Goal: Task Accomplishment & Management: Complete application form

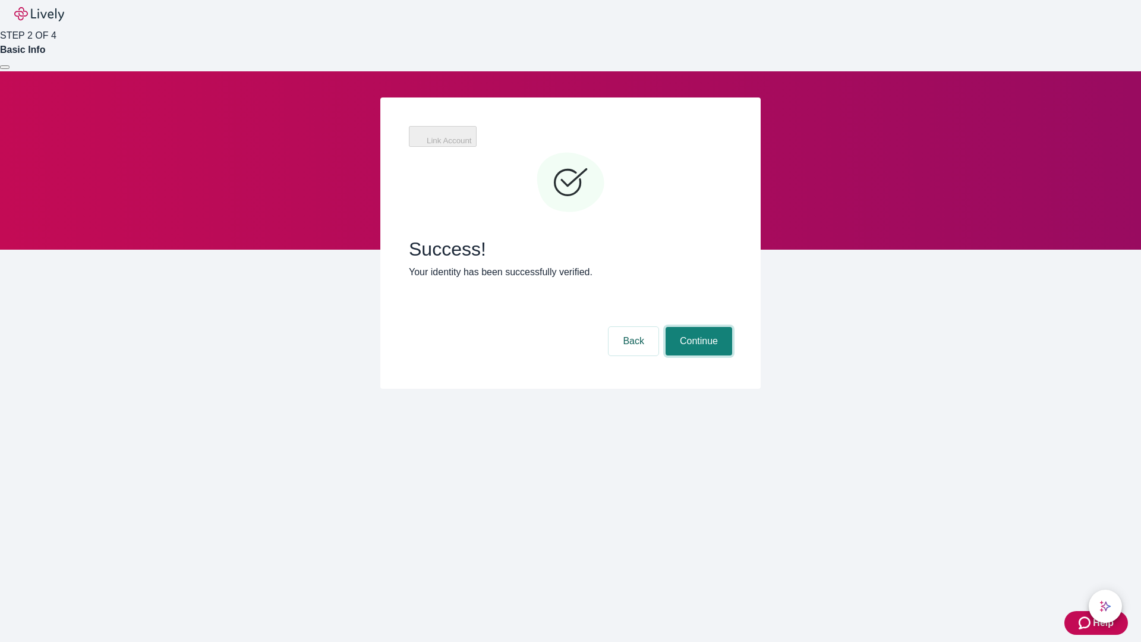
click at [697, 327] on button "Continue" at bounding box center [698, 341] width 67 height 29
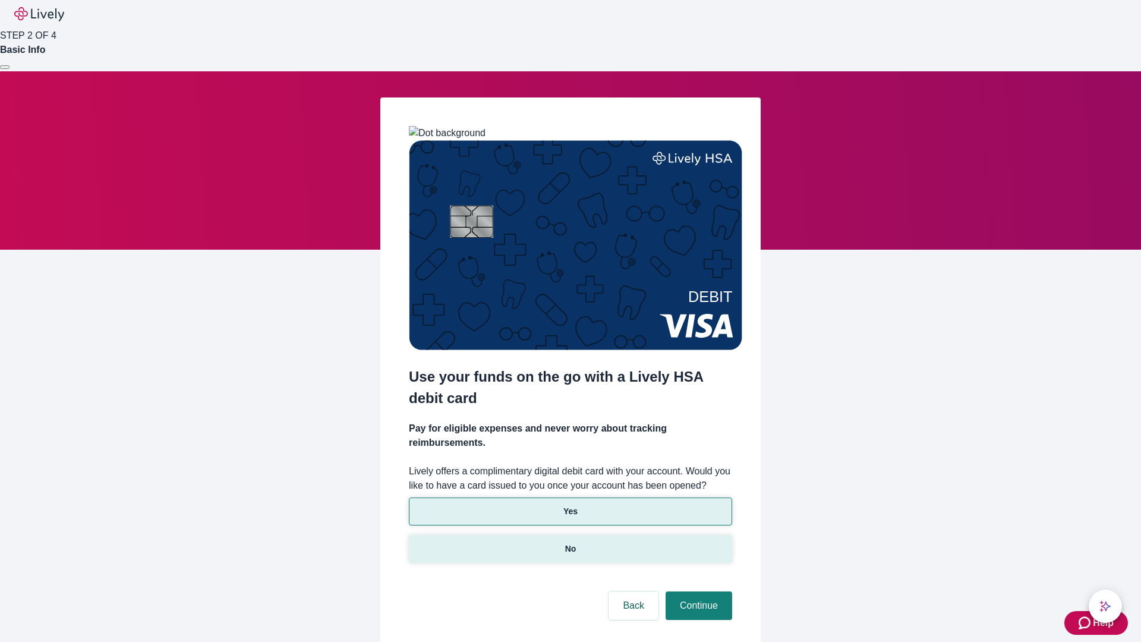
click at [570, 542] on p "No" at bounding box center [570, 548] width 11 height 12
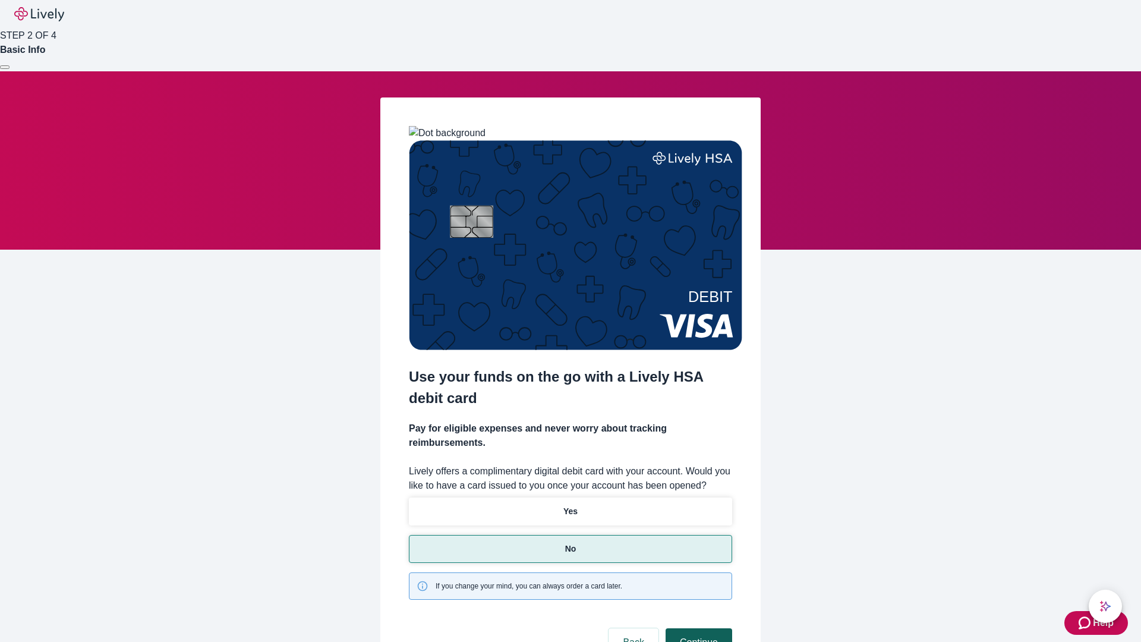
click at [697, 628] on button "Continue" at bounding box center [698, 642] width 67 height 29
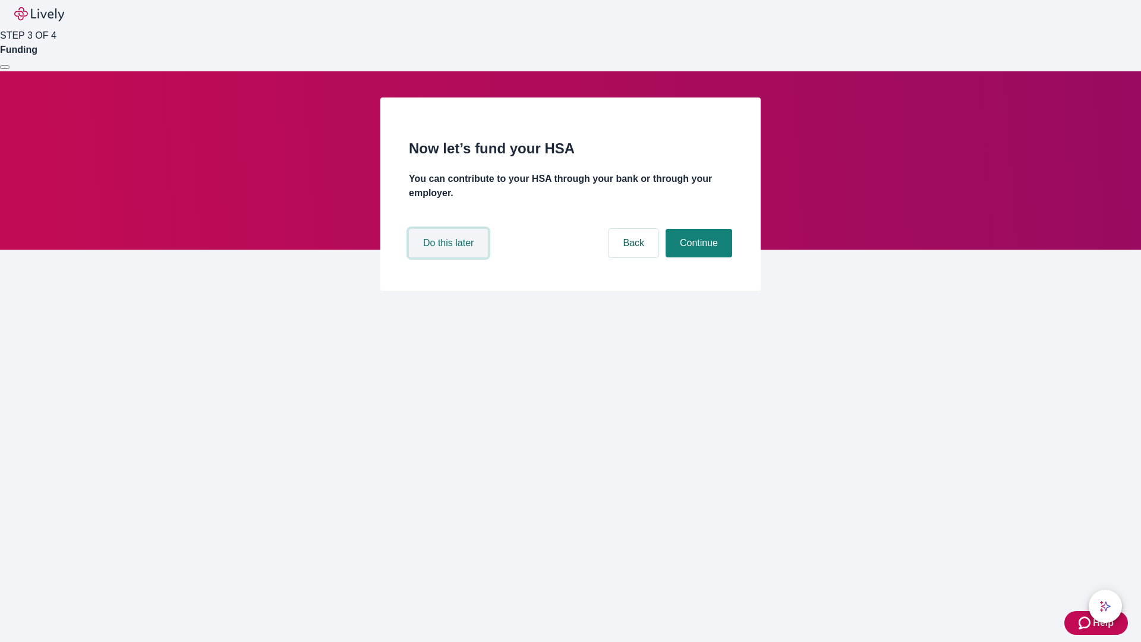
click at [450, 257] on button "Do this later" at bounding box center [448, 243] width 79 height 29
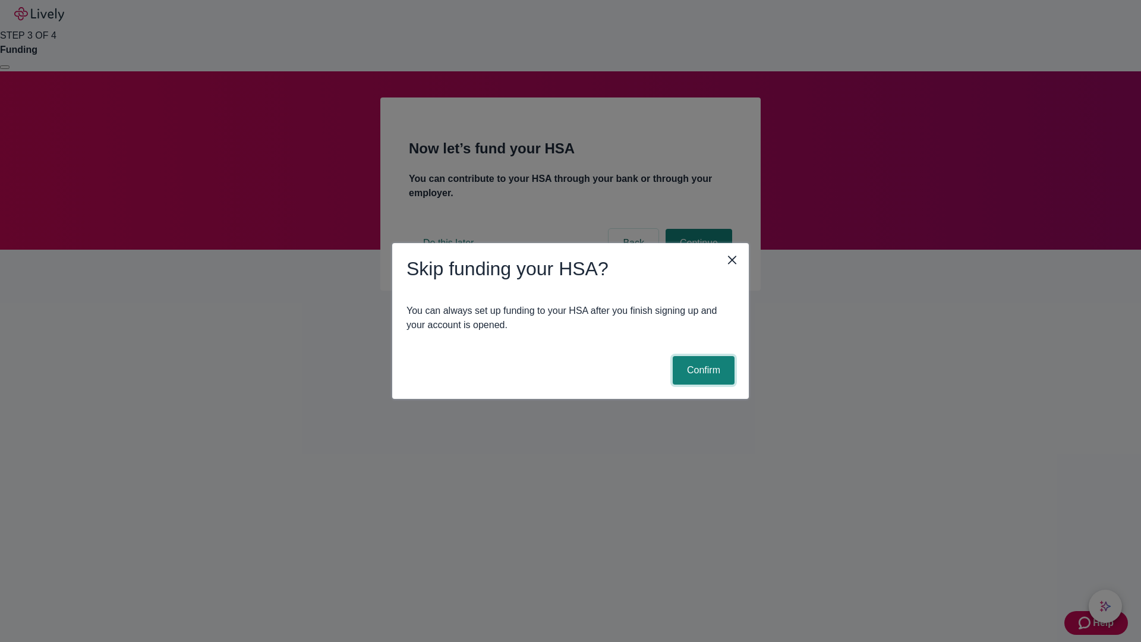
click at [702, 370] on button "Confirm" at bounding box center [704, 370] width 62 height 29
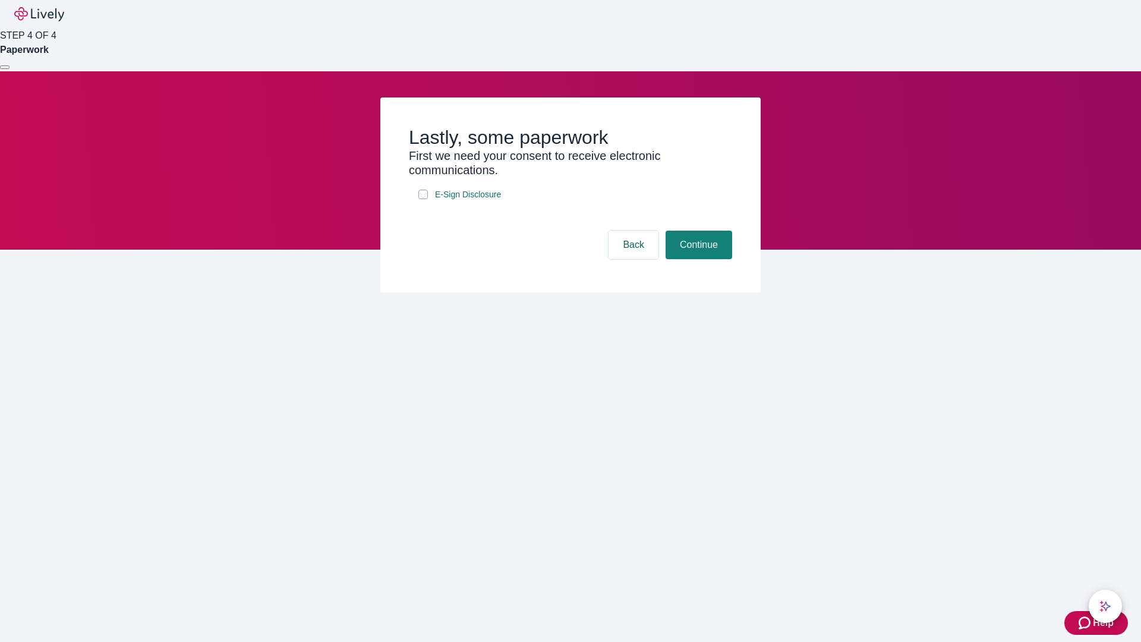
click at [423, 199] on input "E-Sign Disclosure" at bounding box center [423, 195] width 10 height 10
checkbox input "true"
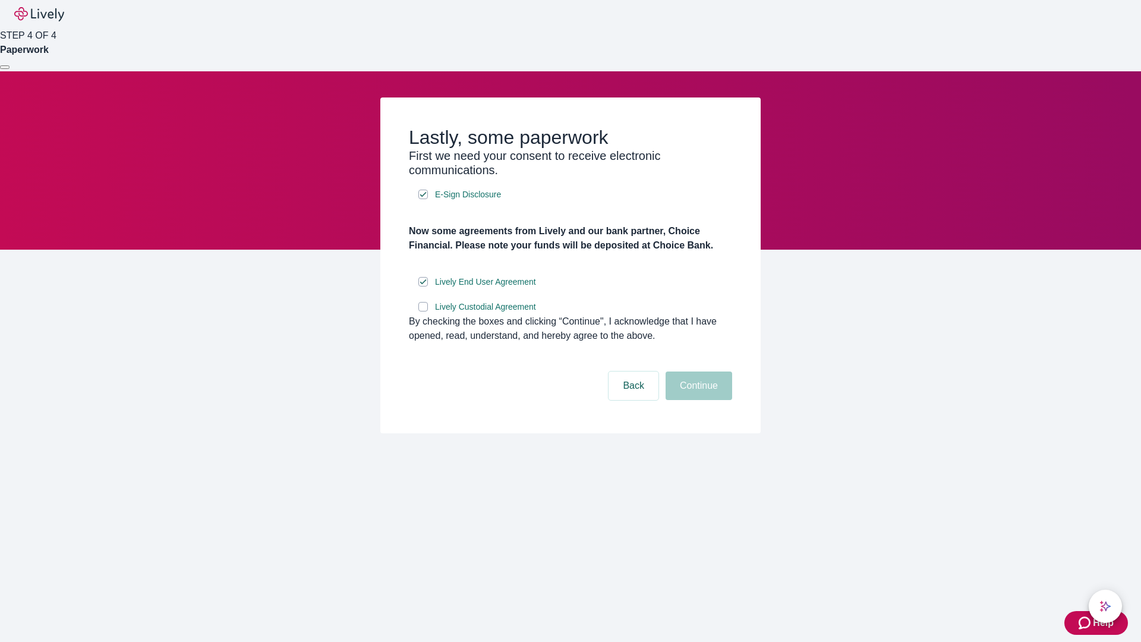
click at [423, 311] on input "Lively Custodial Agreement" at bounding box center [423, 307] width 10 height 10
checkbox input "true"
click at [697, 400] on button "Continue" at bounding box center [698, 385] width 67 height 29
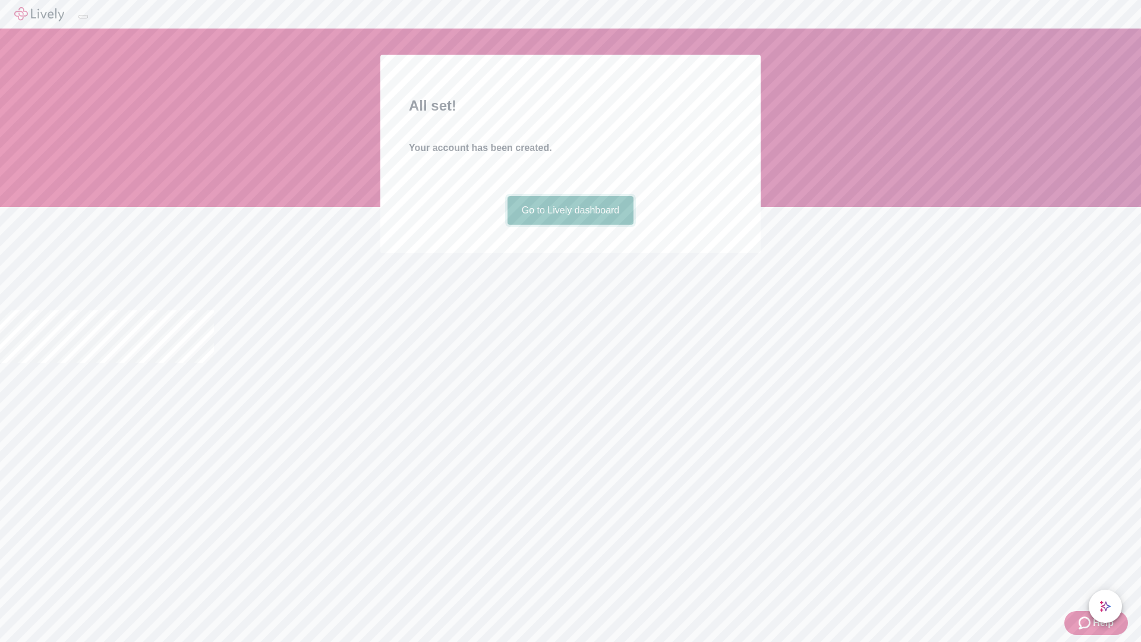
click at [570, 225] on link "Go to Lively dashboard" at bounding box center [570, 210] width 127 height 29
